Goal: Find specific page/section

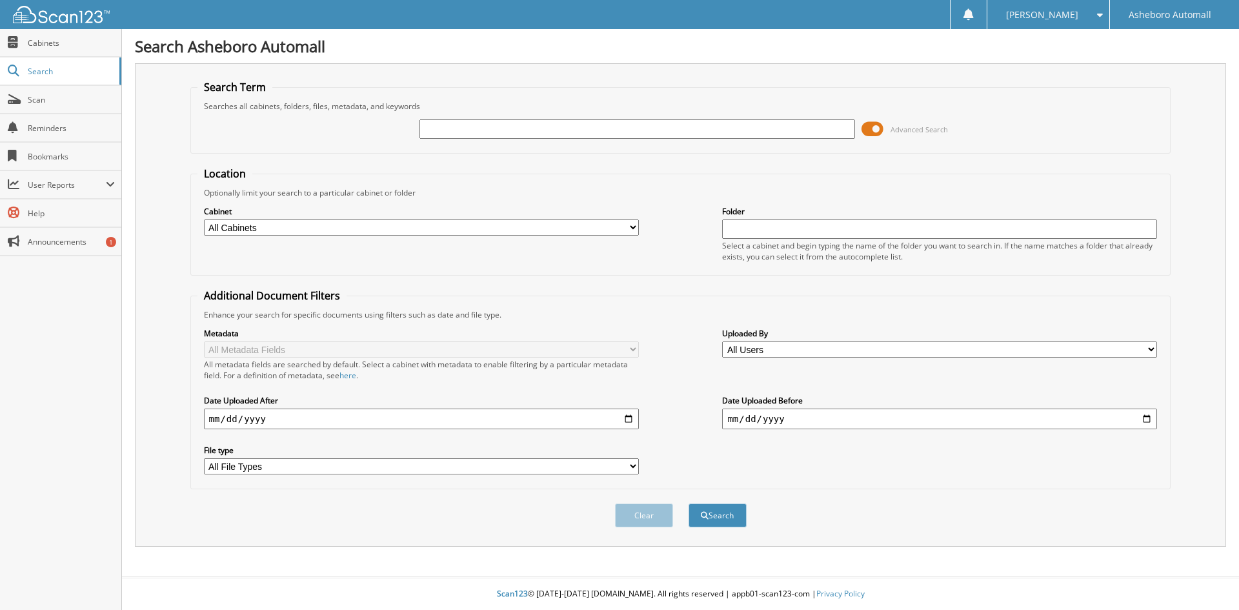
click at [487, 132] on input "text" at bounding box center [636, 128] width 435 height 19
type input "6800"
click at [689, 503] on button "Search" at bounding box center [718, 515] width 58 height 24
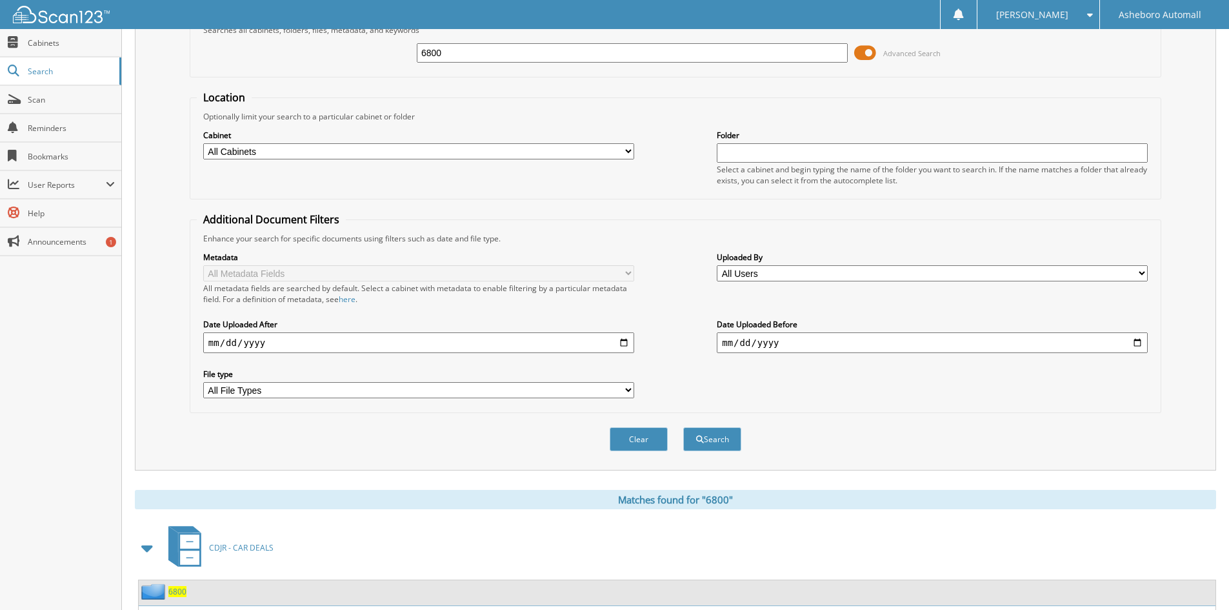
scroll to position [162, 0]
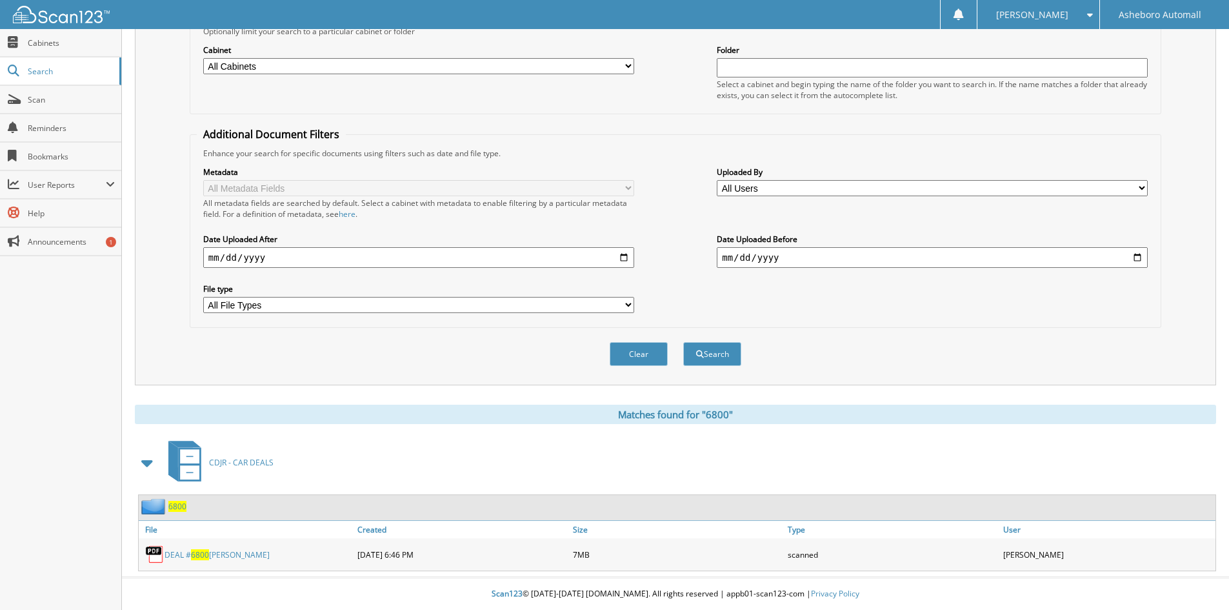
click at [207, 561] on div "DEAL # 6800 DOTSON, ERIC" at bounding box center [247, 554] width 216 height 26
click at [212, 555] on link "DEAL # 6800 DOTSON, ERIC" at bounding box center [217, 554] width 105 height 11
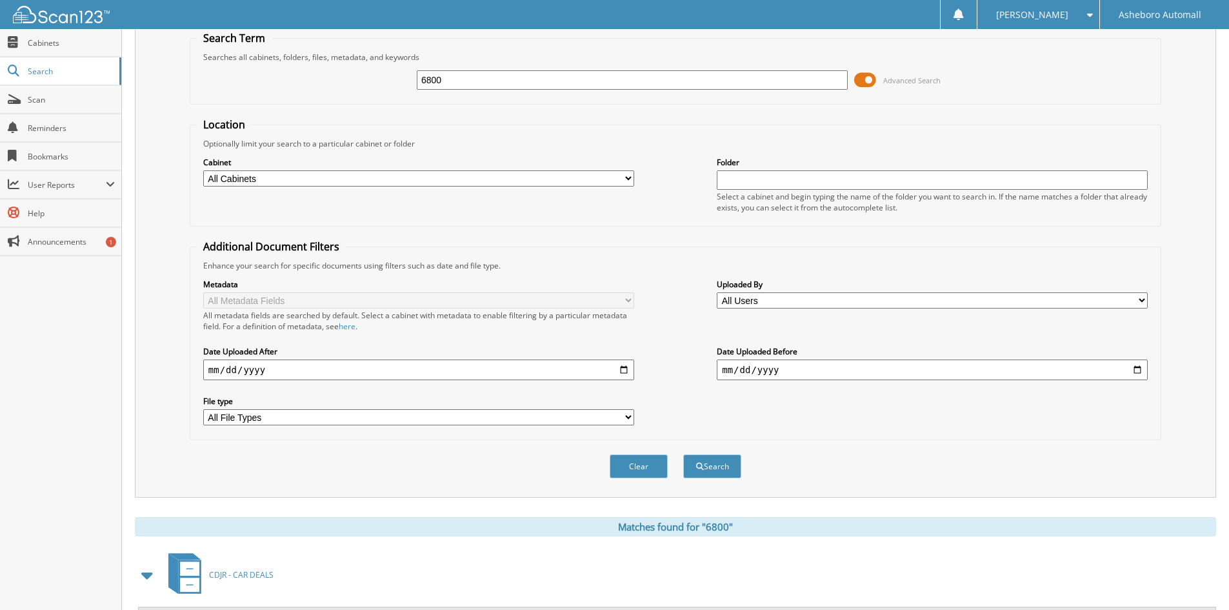
scroll to position [0, 0]
